Goal: Contribute content

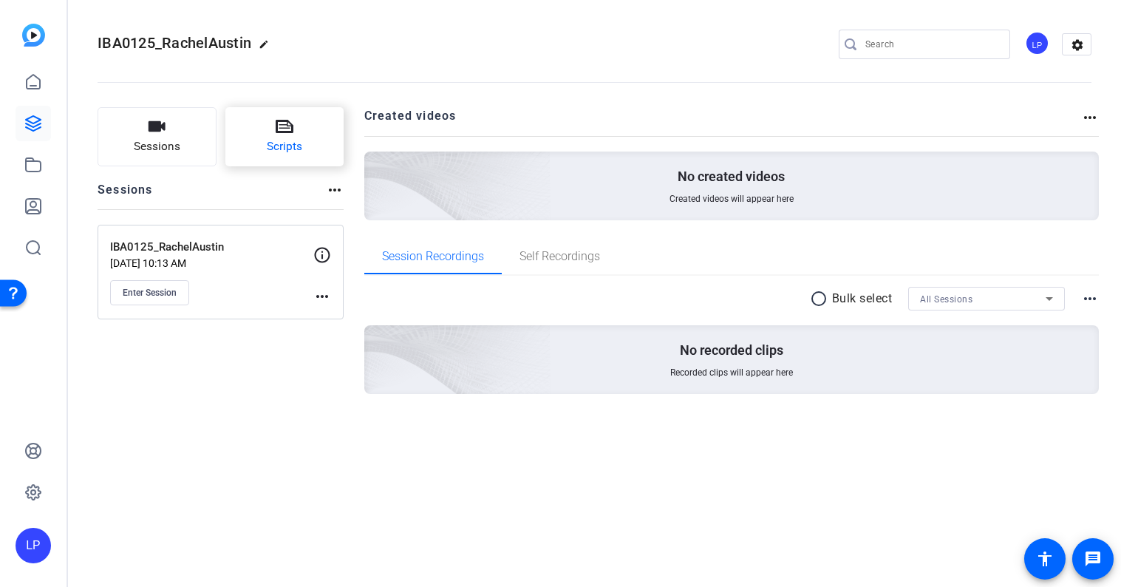
click at [277, 129] on icon at bounding box center [285, 126] width 18 height 13
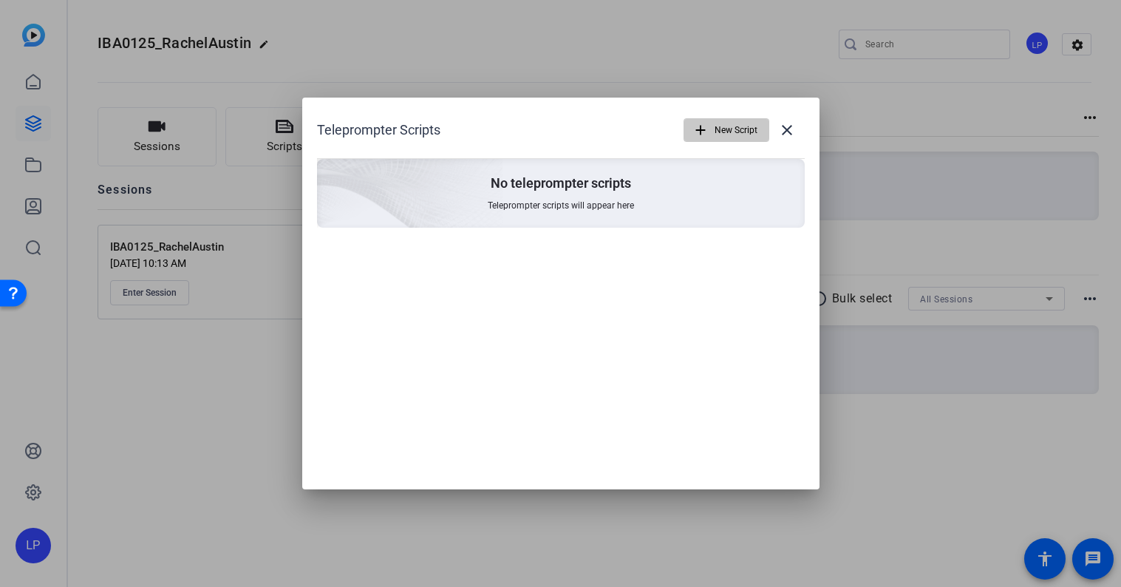
click at [715, 132] on span "New Script" at bounding box center [735, 130] width 43 height 28
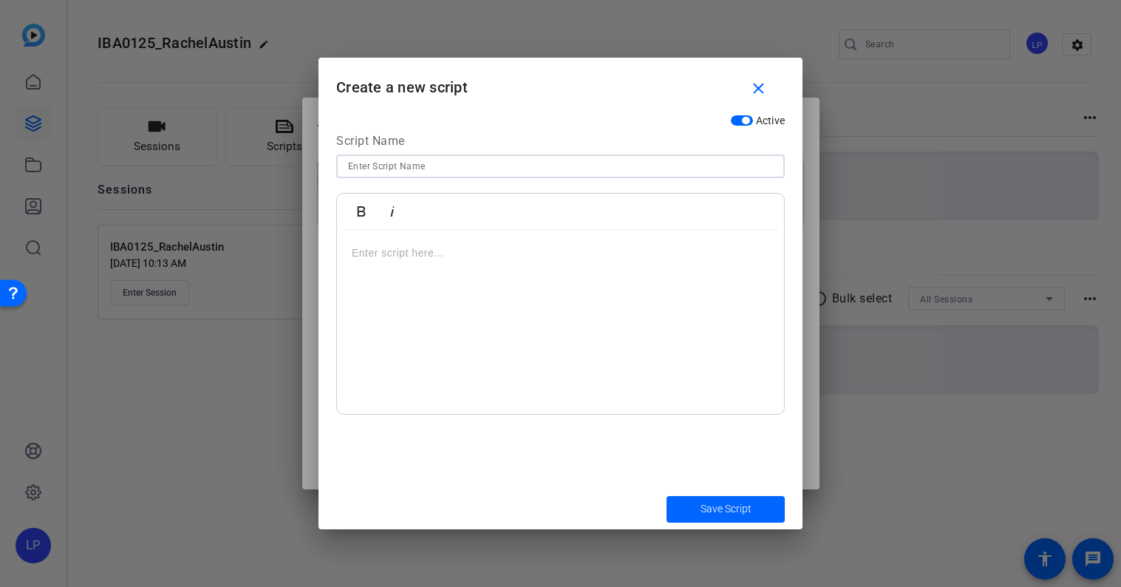
click at [496, 164] on input at bounding box center [560, 166] width 425 height 18
type input "Intros"
click at [499, 242] on div at bounding box center [560, 322] width 447 height 185
click at [347, 253] on div "I just found car insurance for $38 a month! Stop overpaying for car insurance!" at bounding box center [560, 322] width 447 height 185
click at [346, 271] on div "(1) I just found car insurance for $38 a month! Stop overpaying for car insuran…" at bounding box center [560, 322] width 447 height 185
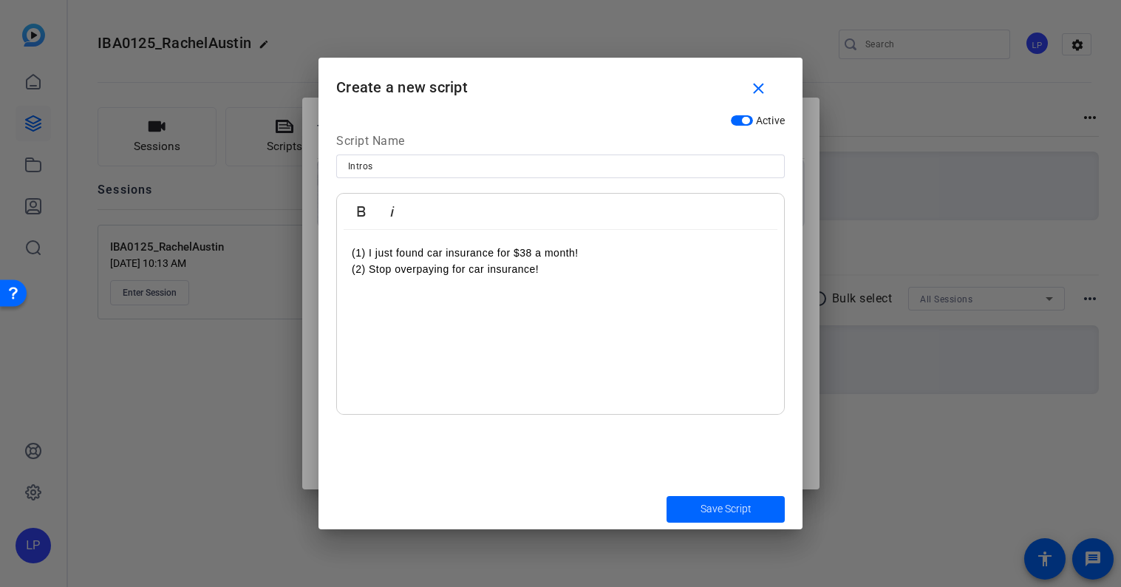
click at [642, 281] on div "(1) I just found car insurance for $38 a month! (2) Stop overpaying for car ins…" at bounding box center [560, 322] width 447 height 185
click at [737, 505] on span "Save Script" at bounding box center [725, 509] width 51 height 16
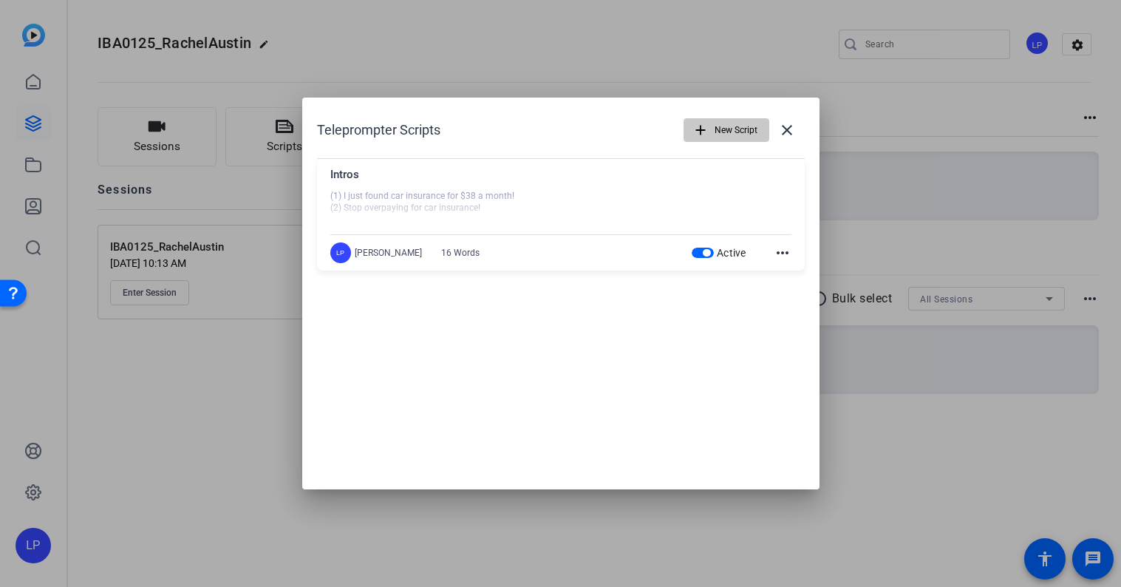
click at [725, 128] on span "New Script" at bounding box center [735, 130] width 43 height 28
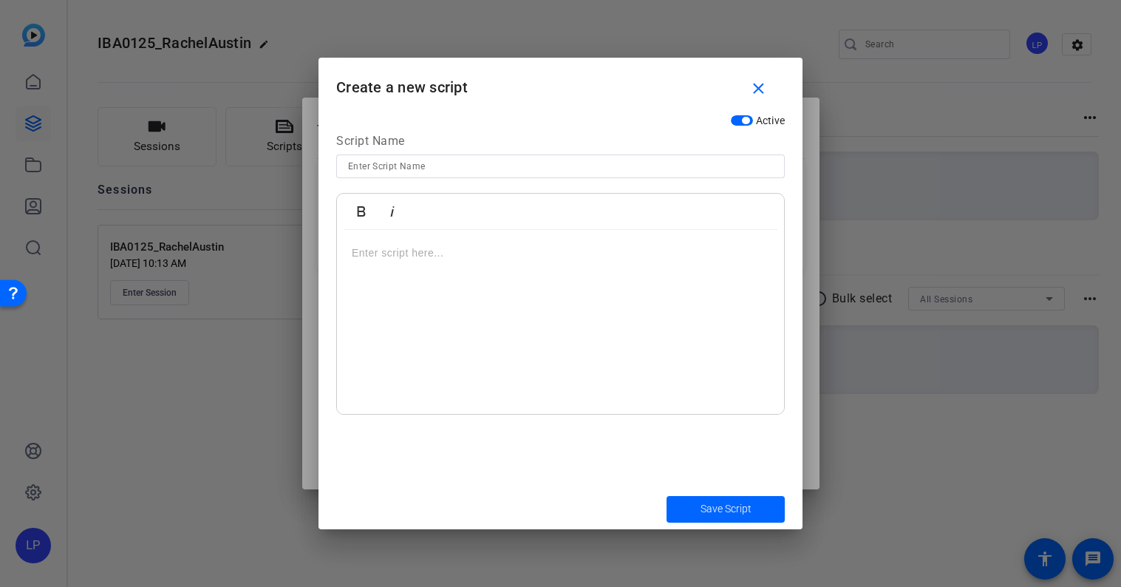
click at [477, 164] on input at bounding box center [560, 166] width 425 height 18
type input "Sequence"
click at [435, 273] on div at bounding box center [560, 322] width 447 height 185
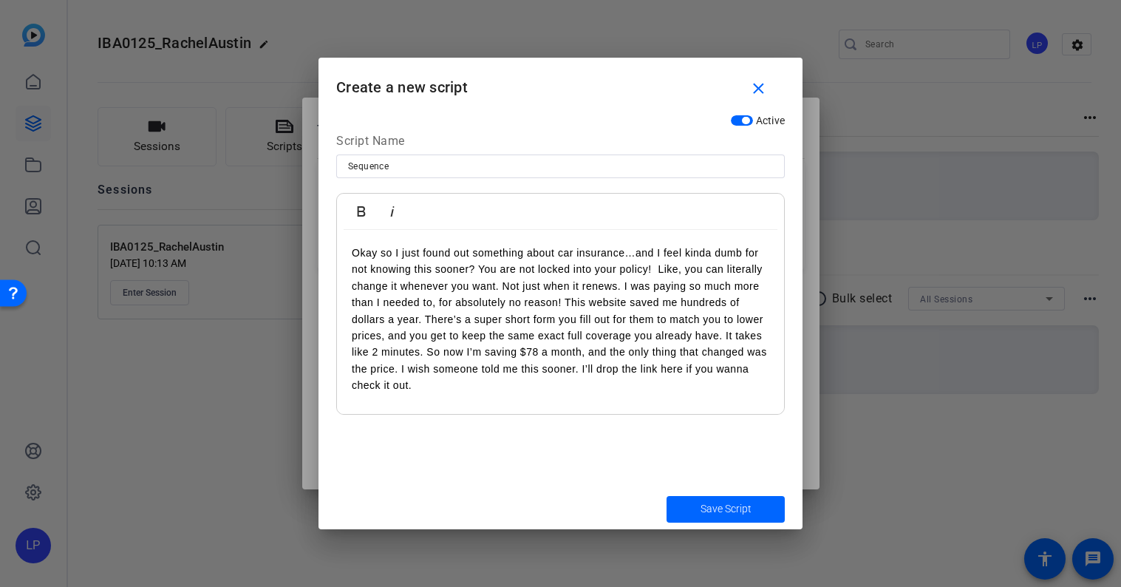
click at [725, 511] on span "Save Script" at bounding box center [725, 509] width 51 height 16
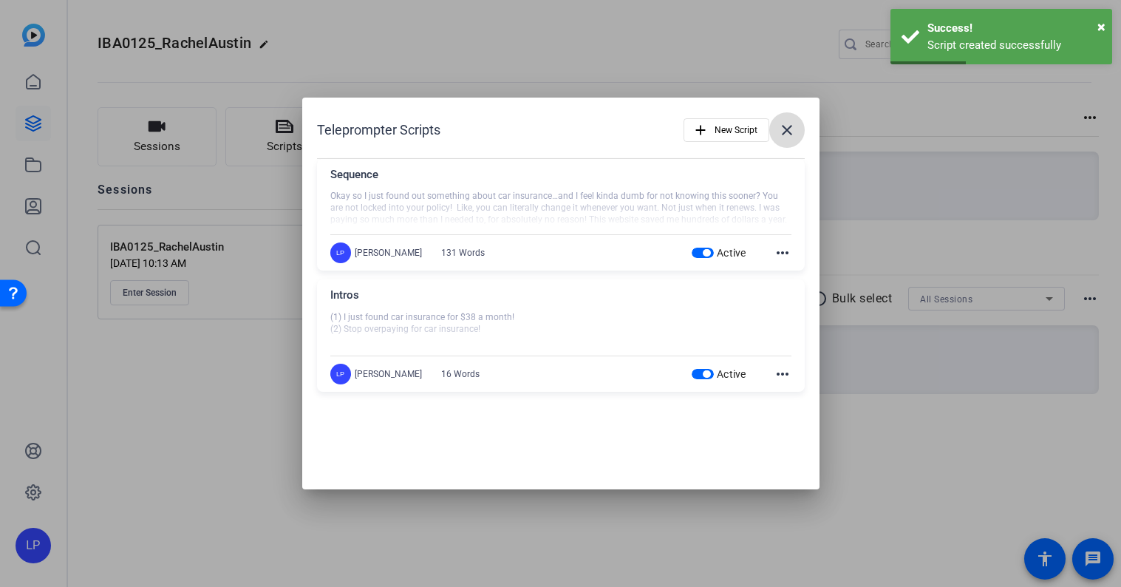
click at [784, 134] on mat-icon "close" at bounding box center [787, 130] width 18 height 18
